Goal: Task Accomplishment & Management: Manage account settings

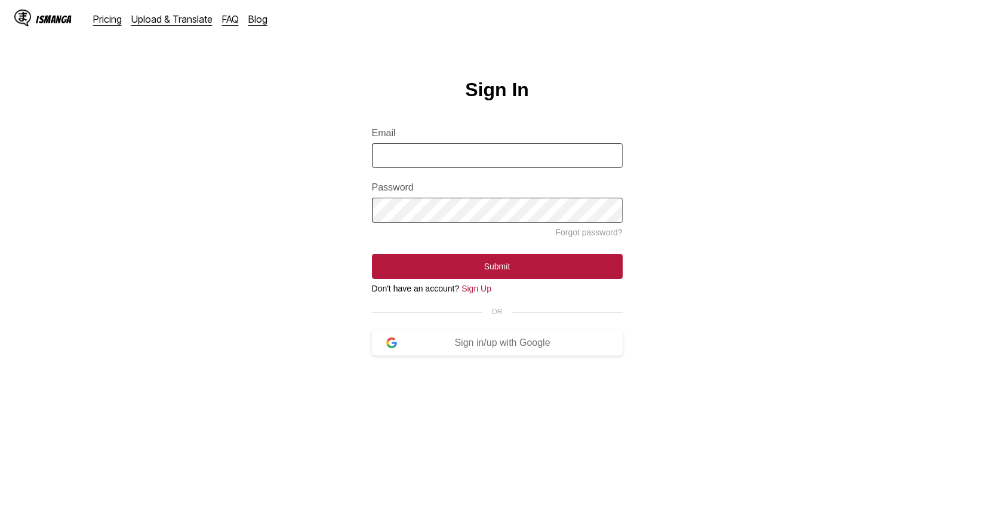
click at [769, 242] on main "Sign In Email Password Forgot password? Submit Don't have an account? Sign Up O…" at bounding box center [497, 318] width 994 height 478
click at [436, 92] on main "Sign In Email Password Forgot password? Submit Don't have an account? Sign Up O…" at bounding box center [497, 318] width 994 height 478
